Goal: Communication & Community: Share content

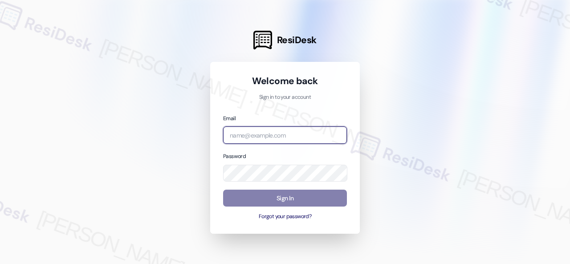
click at [268, 138] on input "email" at bounding box center [285, 134] width 124 height 17
paste input "automated-surveys-birchstone_residential-resen.fifteen@birchstone_[DOMAIN_NAME]"
click at [294, 138] on input "automated-surveys-birchstone_residential-resen.fifteen@birchstone_[DOMAIN_NAME]" at bounding box center [285, 134] width 124 height 17
paste input "email"
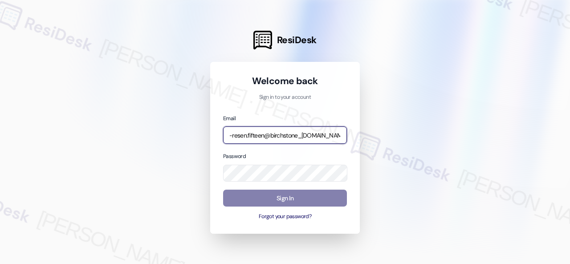
type input "automated-surveys-birchstone_residential-resen.fifteen@birchstone_[DOMAIN_NAME]"
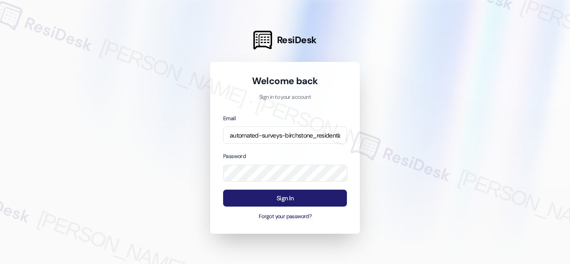
click at [256, 198] on button "Sign In" at bounding box center [285, 198] width 124 height 17
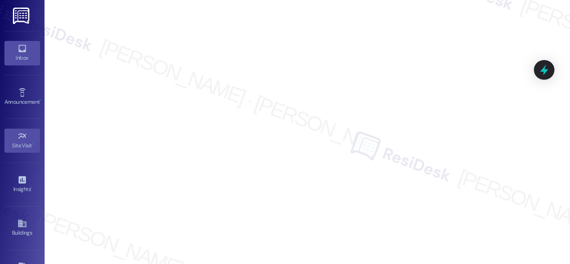
click at [17, 48] on icon at bounding box center [22, 49] width 10 height 10
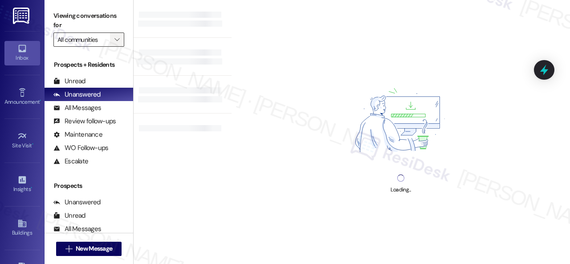
click at [114, 39] on icon "" at bounding box center [116, 39] width 5 height 7
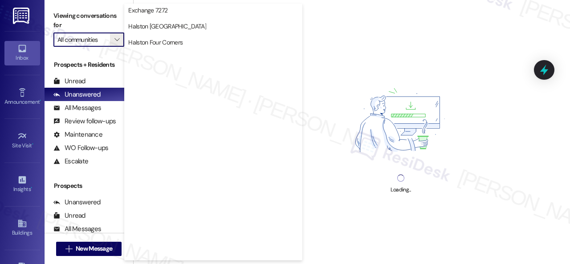
scroll to position [267, 0]
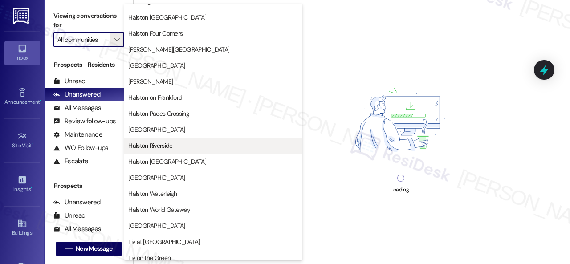
click at [146, 143] on span "Halston Riverside" at bounding box center [150, 145] width 44 height 9
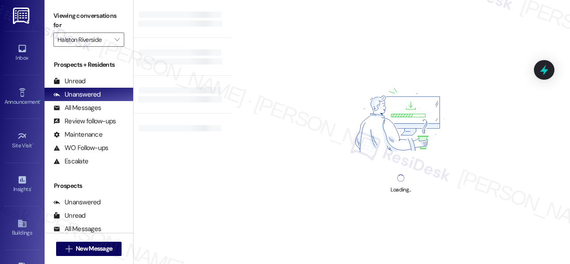
type input "Halston Riverside"
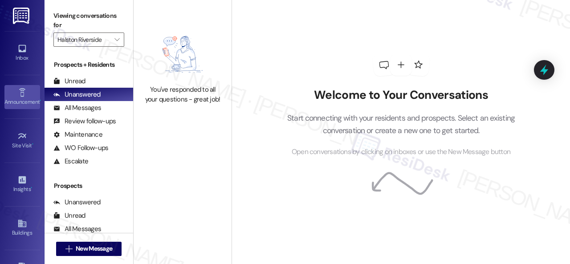
click at [17, 100] on div "Announcement •" at bounding box center [22, 101] width 45 height 9
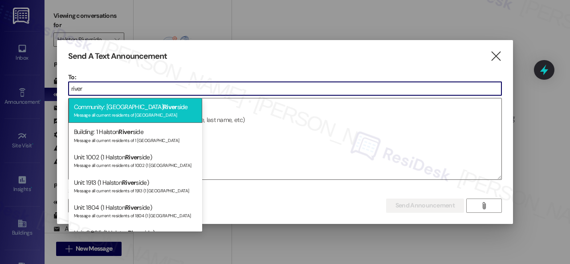
type input "river"
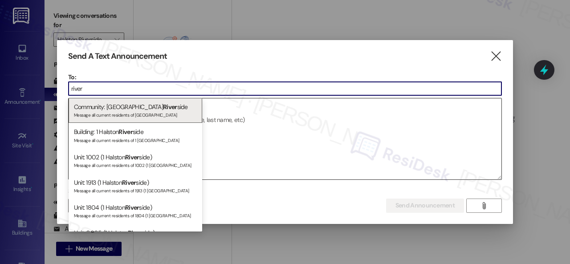
click at [103, 110] on div "Community: Halston River side Message all current residents of [GEOGRAPHIC_DATA]" at bounding box center [136, 110] width 134 height 25
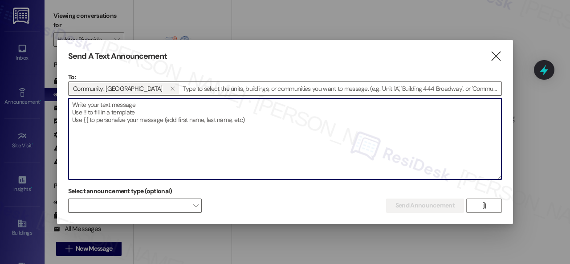
click at [109, 112] on textarea at bounding box center [285, 138] width 433 height 81
paste textarea "Hi {{first_name}}, Join us for our Resident Kona Ice Social [DATE], [DATE], fro…"
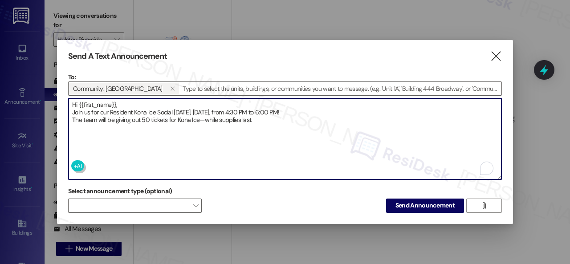
click at [118, 102] on textarea "Hi {{first_name}}, Join us for our Resident Kona Ice Social [DATE], [DATE], fro…" at bounding box center [285, 138] width 433 height 81
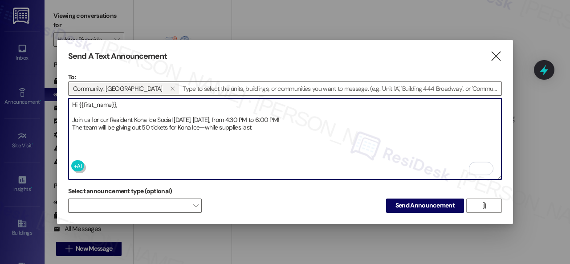
click at [310, 117] on textarea "Hi {{first_name}}, Join us for our Resident Kona Ice Social [DATE], [DATE], fro…" at bounding box center [285, 138] width 433 height 81
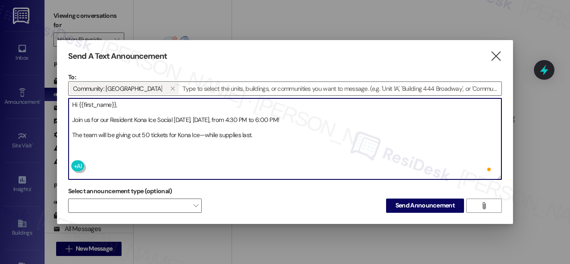
click at [272, 129] on textarea "Hi {{first_name}}, Join us for our Resident Kona Ice Social [DATE], [DATE], fro…" at bounding box center [285, 138] width 433 height 81
type textarea "Hi {{first_name}}, Join us for our Resident Kona Ice Social [DATE], [DATE], fro…"
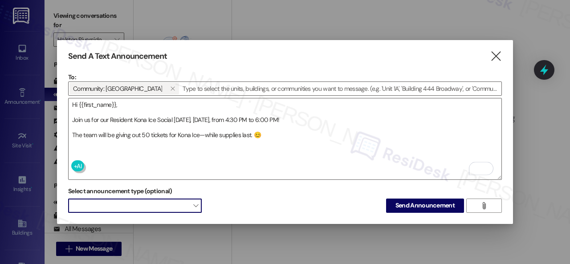
click at [162, 206] on span at bounding box center [135, 205] width 134 height 14
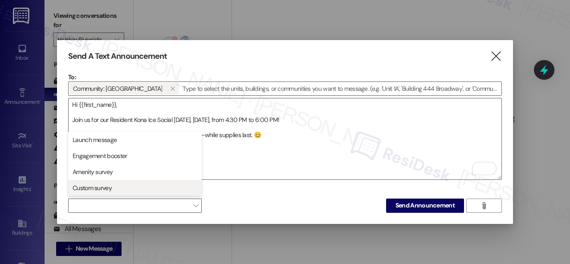
click at [97, 184] on span "Custom survey" at bounding box center [92, 187] width 39 height 9
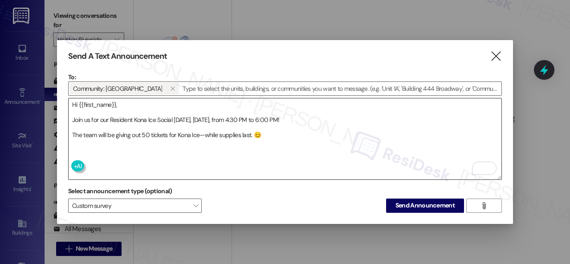
click at [375, 138] on textarea "Hi {{first_name}}, Join us for our Resident Kona Ice Social [DATE], [DATE], fro…" at bounding box center [285, 138] width 433 height 81
click at [410, 203] on span "Send Announcement" at bounding box center [424, 205] width 59 height 9
